Goal: Use online tool/utility: Utilize a website feature to perform a specific function

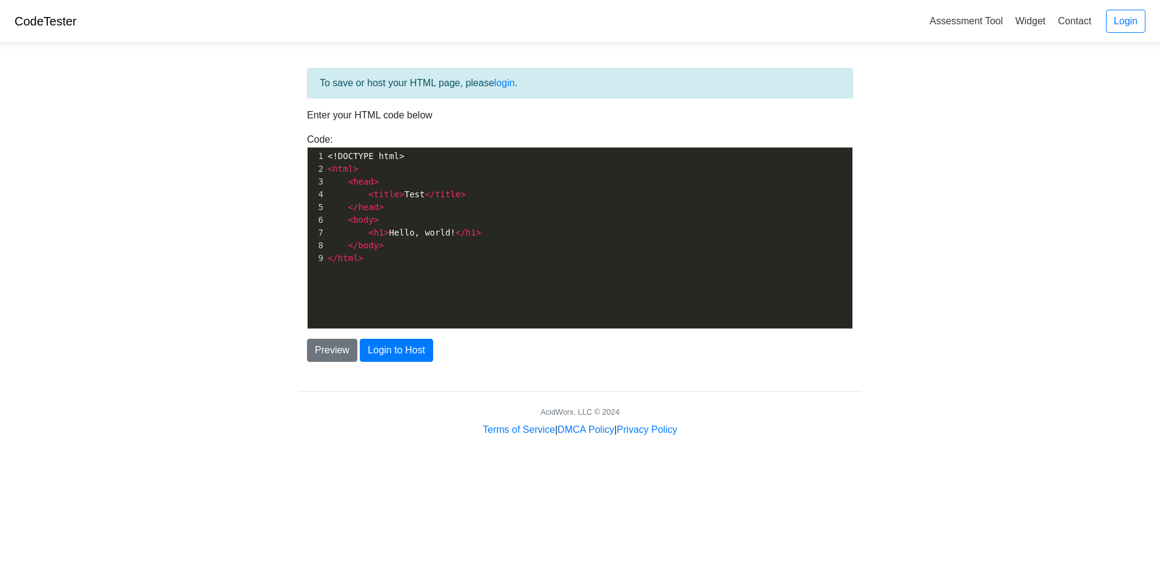
click at [440, 232] on span "< h1 > Hello, world! </ h1 >" at bounding box center [405, 233] width 154 height 10
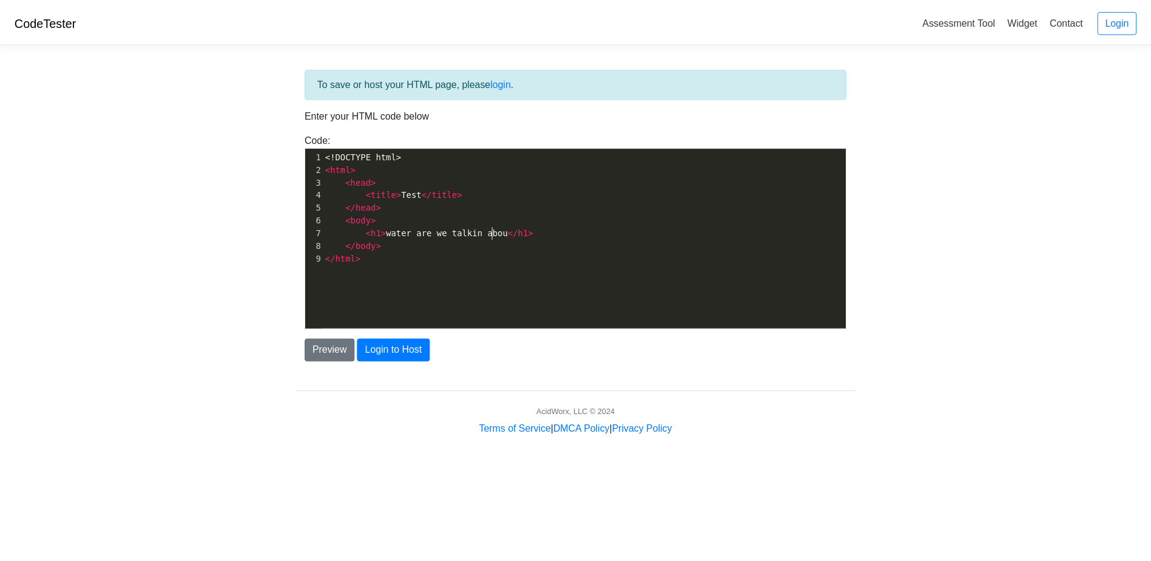
scroll to position [4, 116]
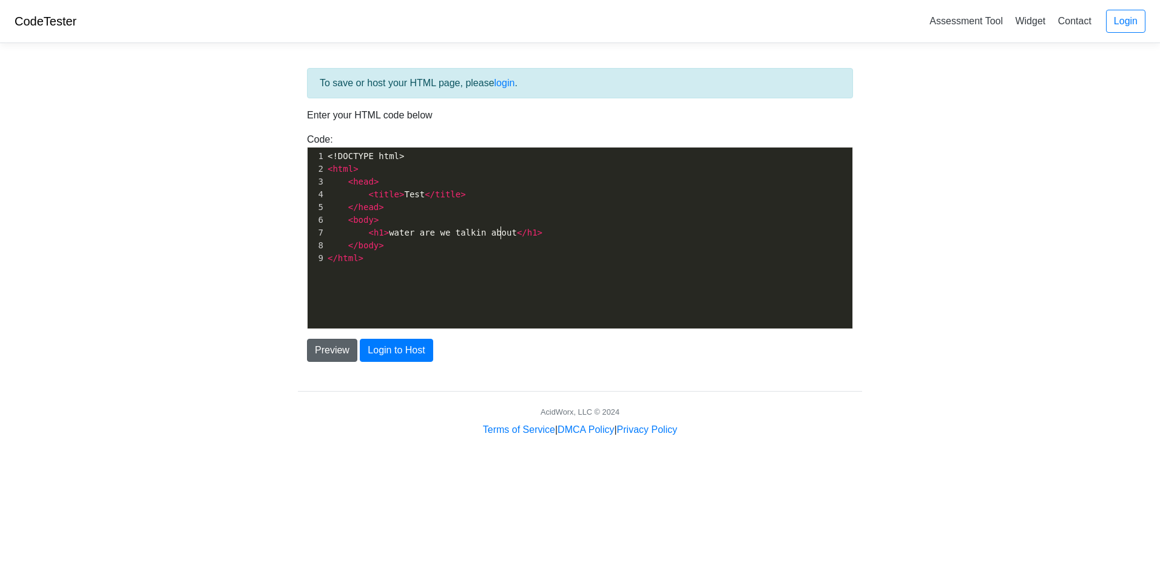
type textarea "water are we talkin about"
click at [337, 353] on button "Preview" at bounding box center [332, 350] width 50 height 23
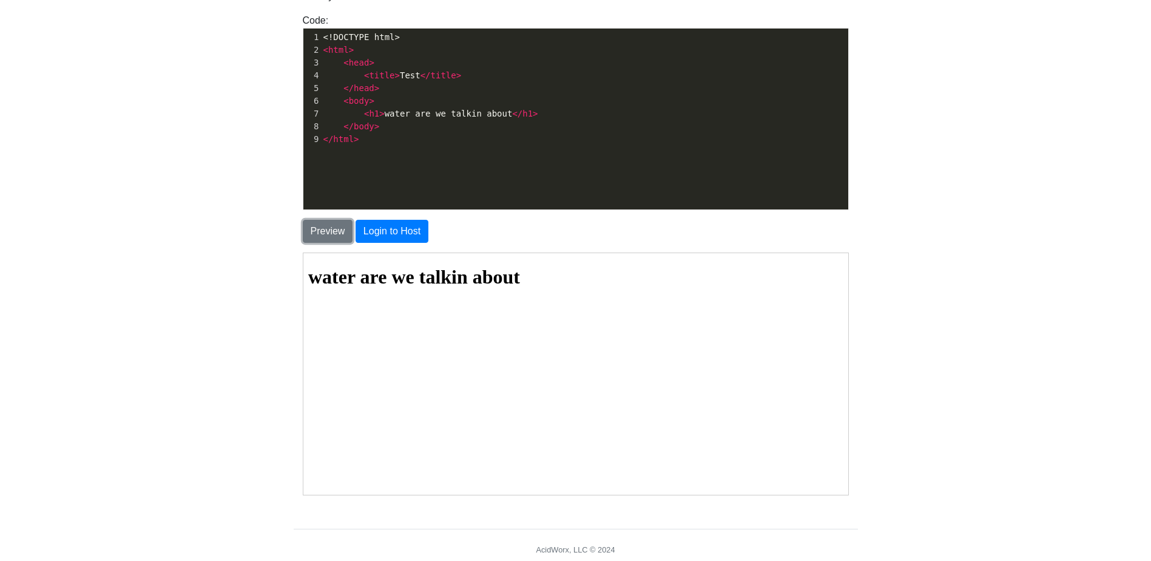
scroll to position [121, 0]
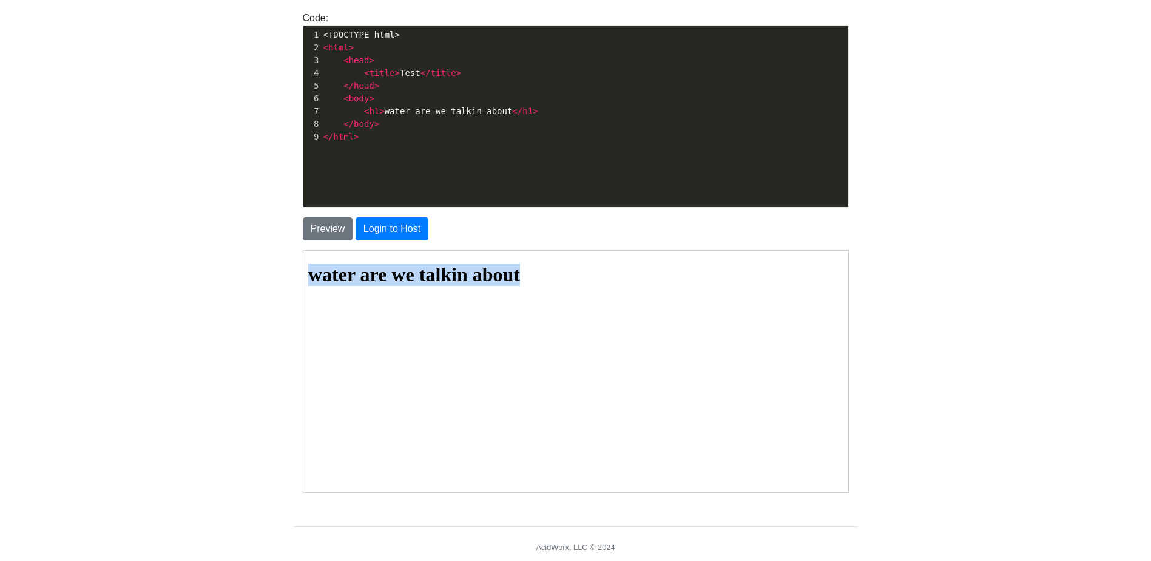
drag, startPoint x: 601, startPoint y: 309, endPoint x: 581, endPoint y: 560, distance: 252.0
click at [302, 299] on html "water are we talkin about" at bounding box center [574, 274] width 545 height 49
click at [556, 291] on html "water are we talkin about" at bounding box center [574, 274] width 545 height 49
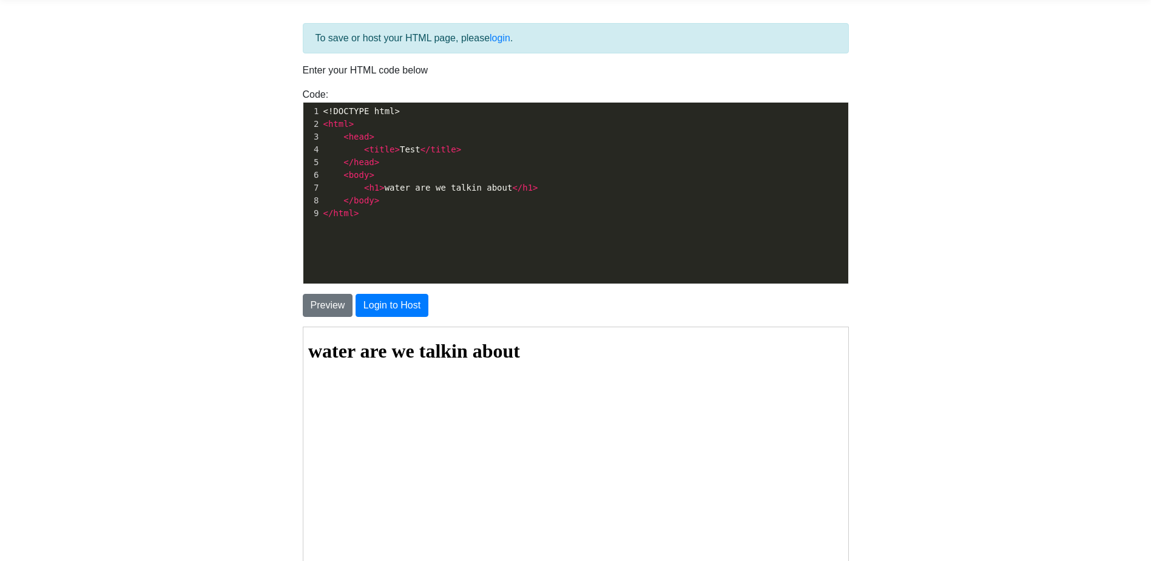
scroll to position [0, 0]
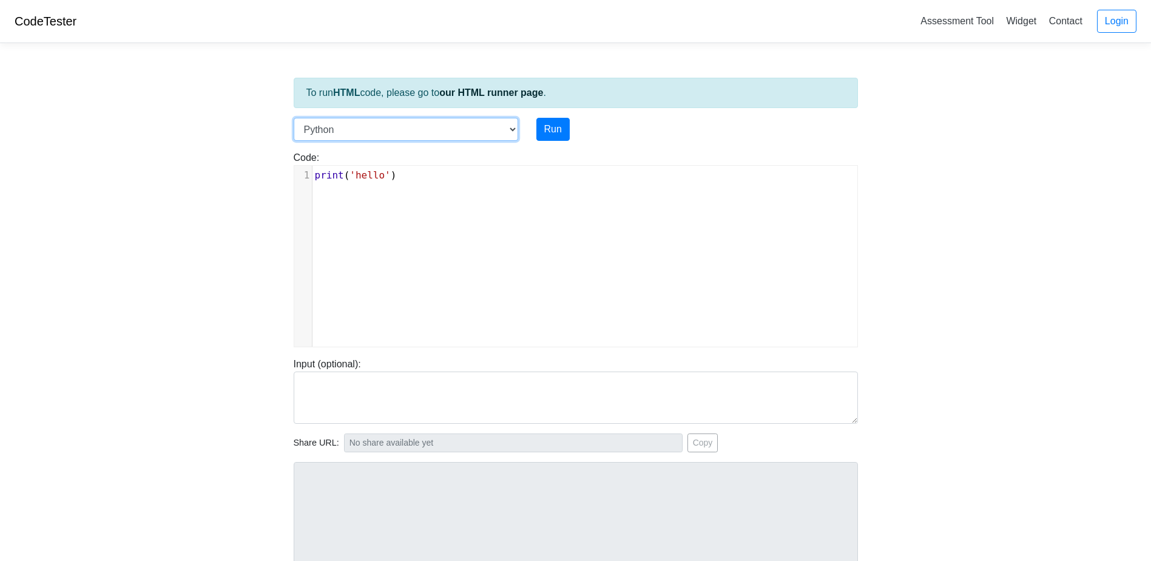
click at [384, 131] on select "C C++ Go Java Javascript Python Ruby" at bounding box center [406, 129] width 224 height 23
select select "java"
click at [294, 118] on select "C C++ Go Java Javascript Python Ruby" at bounding box center [406, 129] width 224 height 23
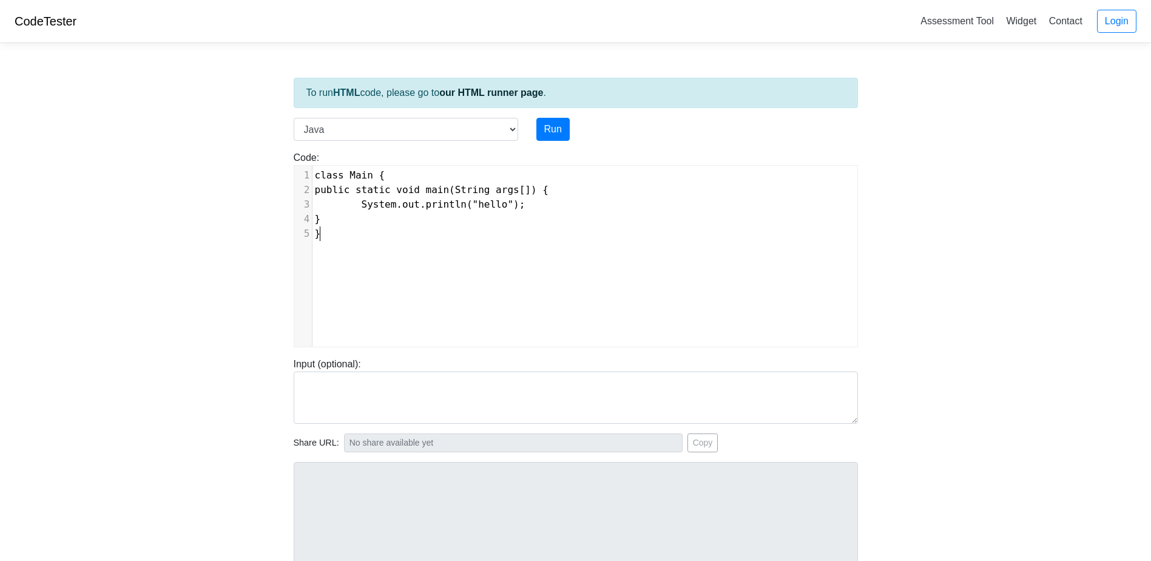
scroll to position [5, 0]
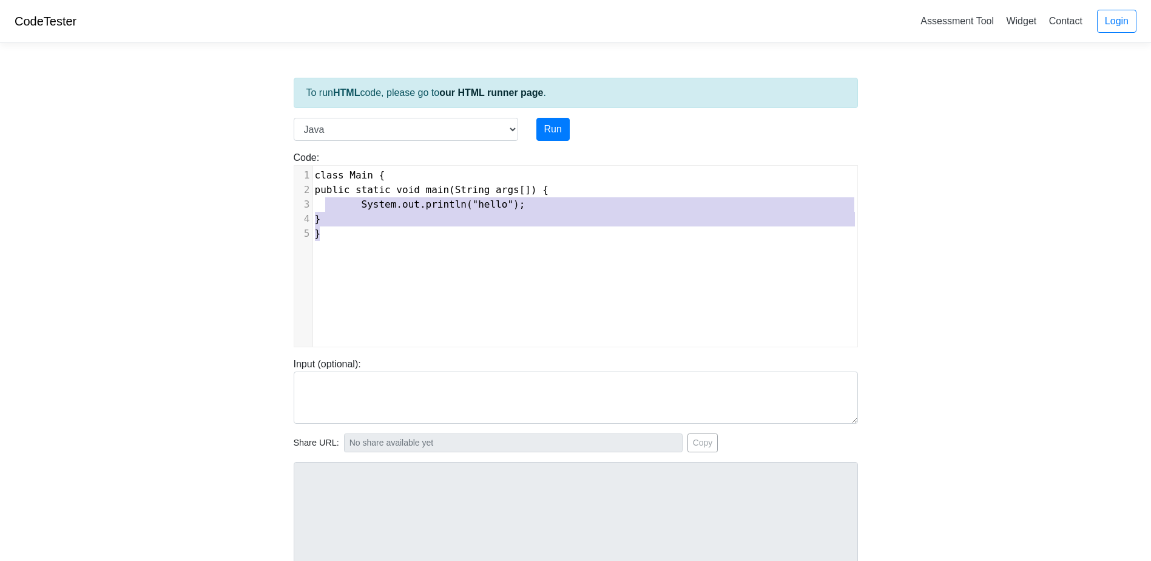
type textarea "class Main { public static void main(String args[]) { System.out.println("hello…"
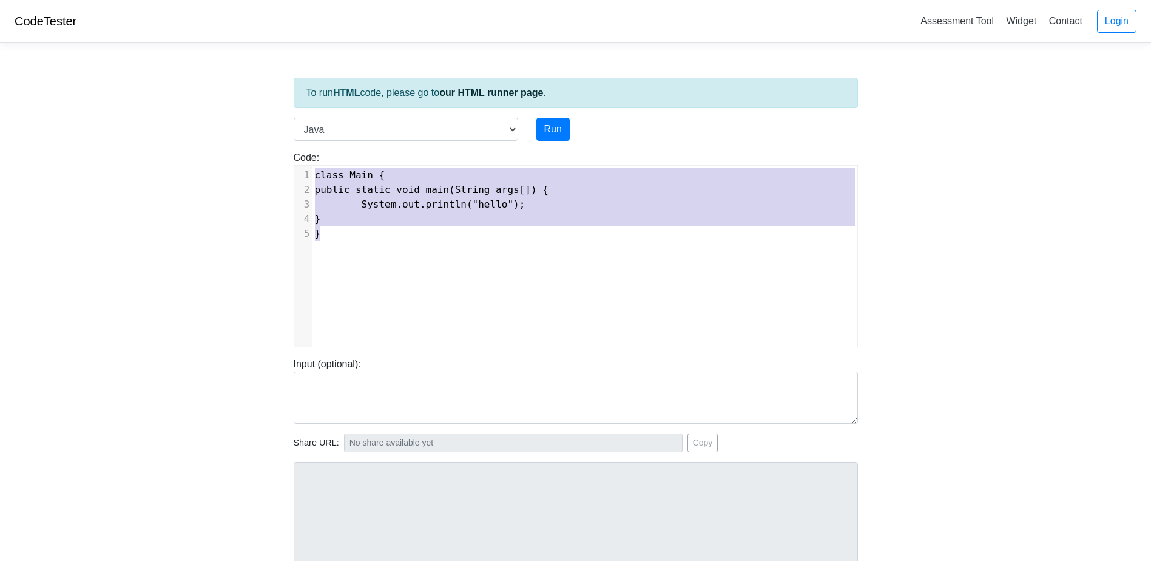
drag, startPoint x: 488, startPoint y: 227, endPoint x: 304, endPoint y: 174, distance: 191.9
click at [312, 174] on div "1 class Main { 2 public static void main(String args[]) { 3 System.out.println(…" at bounding box center [589, 204] width 554 height 73
click at [428, 265] on div "x 1 class Main { 2 public static void main(String args[]) { 3 System.out.printl…" at bounding box center [584, 265] width 581 height 199
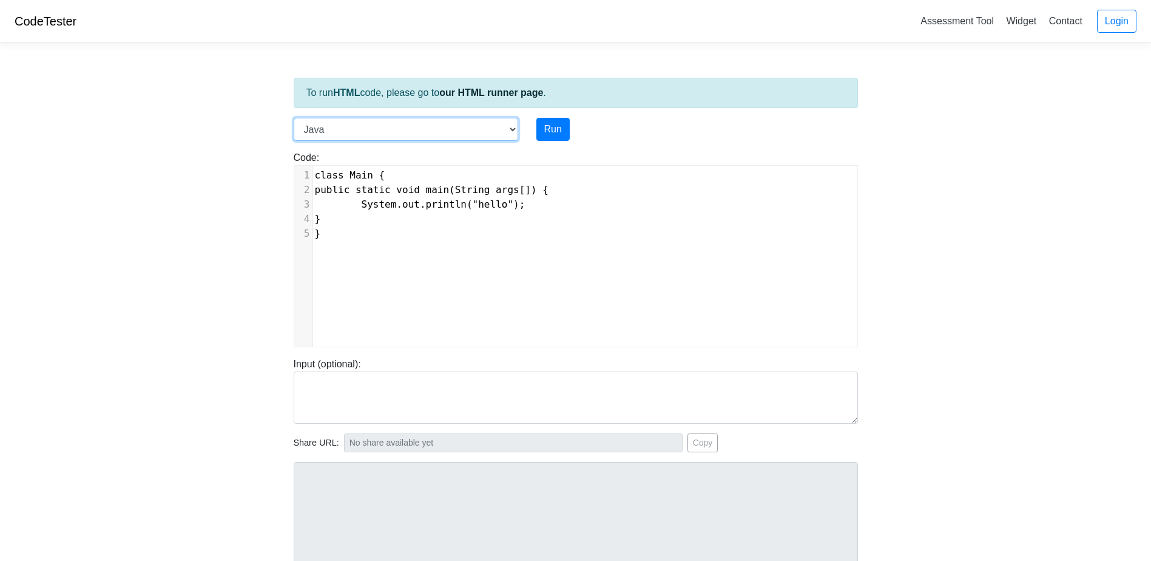
click at [353, 134] on select "C C++ Go Java Javascript Python Ruby" at bounding box center [406, 129] width 224 height 23
click at [294, 118] on select "C C++ Go Java Javascript Python Ruby" at bounding box center [406, 129] width 224 height 23
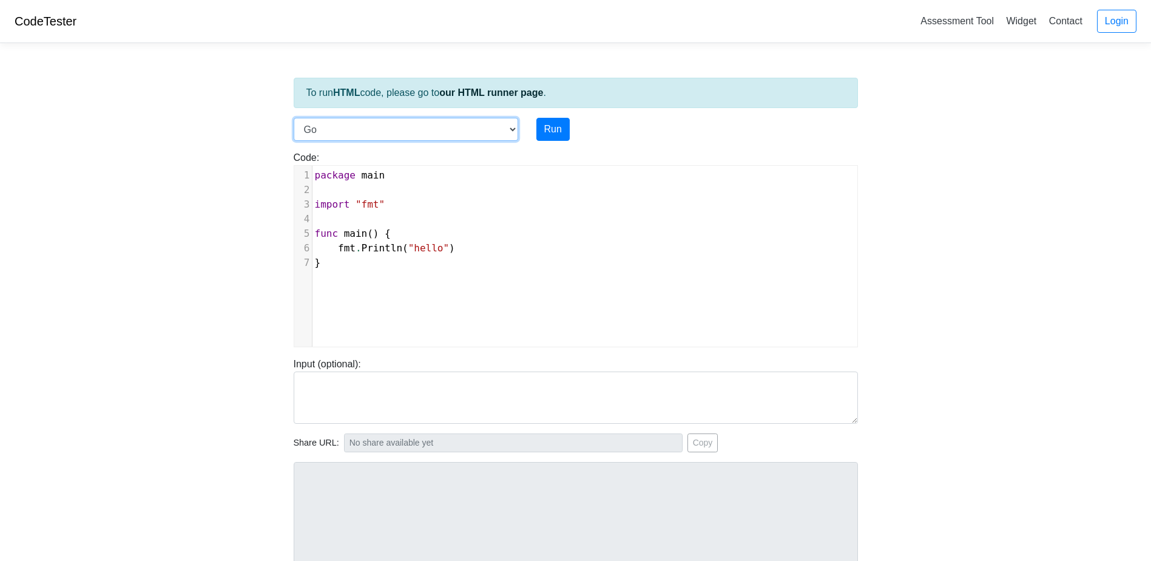
click at [383, 131] on select "C C++ Go Java Javascript Python Ruby" at bounding box center [406, 129] width 224 height 23
click at [294, 118] on select "C C++ Go Java Javascript Python Ruby" at bounding box center [406, 129] width 224 height 23
click at [393, 123] on select "C C++ Go Java Javascript Python Ruby" at bounding box center [406, 129] width 224 height 23
click at [294, 118] on select "C C++ Go Java Javascript Python Ruby" at bounding box center [406, 129] width 224 height 23
click at [400, 124] on select "C C++ Go Java Javascript Python Ruby" at bounding box center [406, 129] width 224 height 23
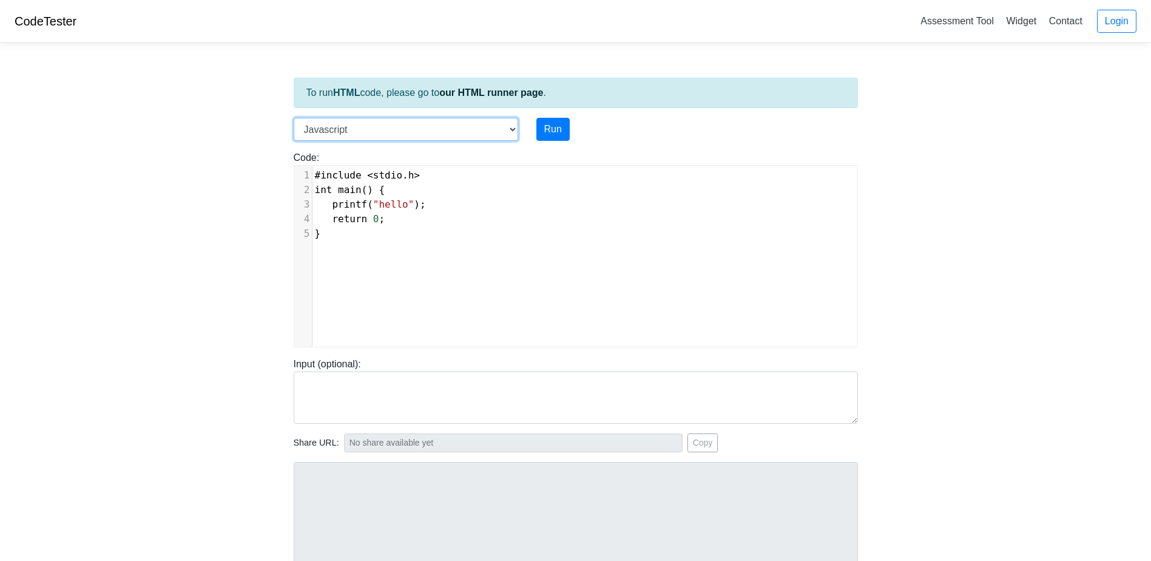
click at [294, 118] on select "C C++ Go Java Javascript Python Ruby" at bounding box center [406, 129] width 224 height 23
click at [395, 124] on select "C C++ Go Java Javascript Python Ruby" at bounding box center [406, 129] width 224 height 23
click at [388, 127] on select "C C++ Go Java Javascript Python Ruby" at bounding box center [406, 129] width 224 height 23
drag, startPoint x: 359, startPoint y: 124, endPoint x: 359, endPoint y: 141, distance: 17.6
click at [359, 124] on select "C C++ Go Java Javascript Python Ruby" at bounding box center [406, 129] width 224 height 23
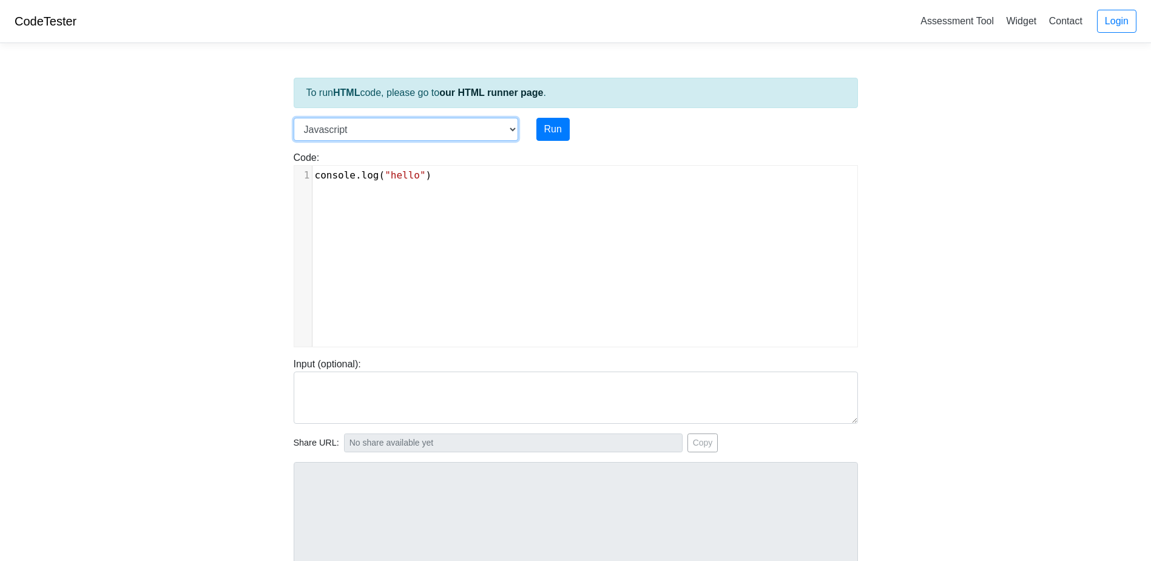
select select "python"
click at [294, 118] on select "C C++ Go Java Javascript Python Ruby" at bounding box center [406, 129] width 224 height 23
